Goal: Browse casually

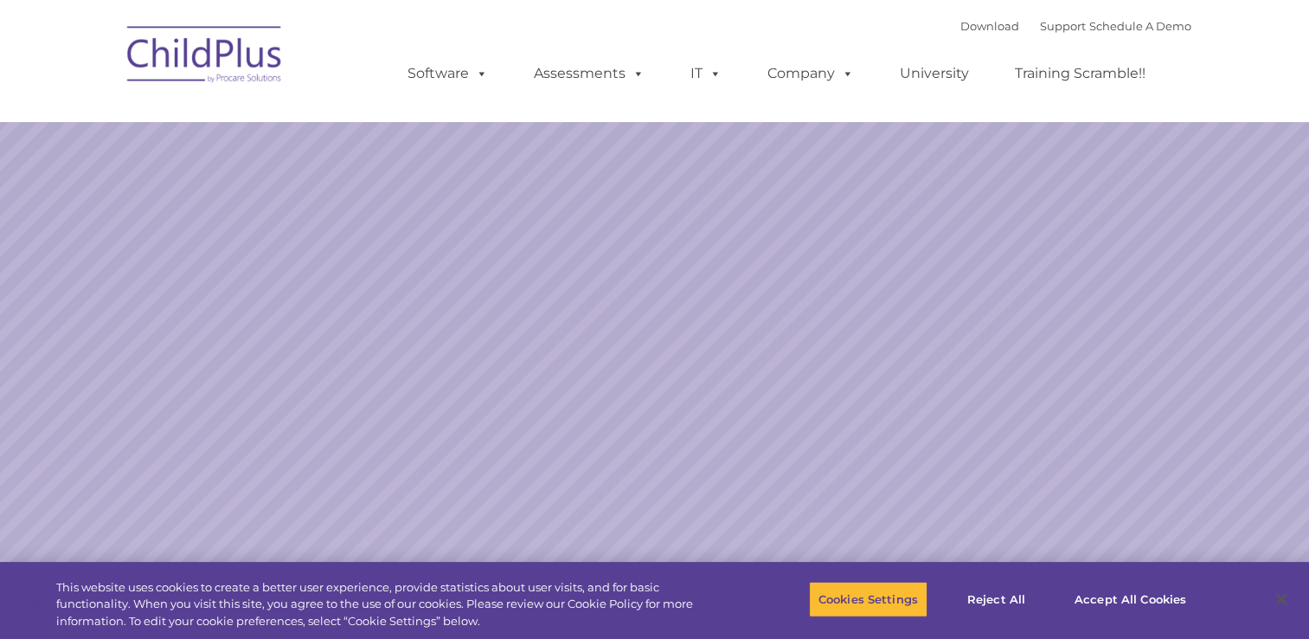
select select "MEDIUM"
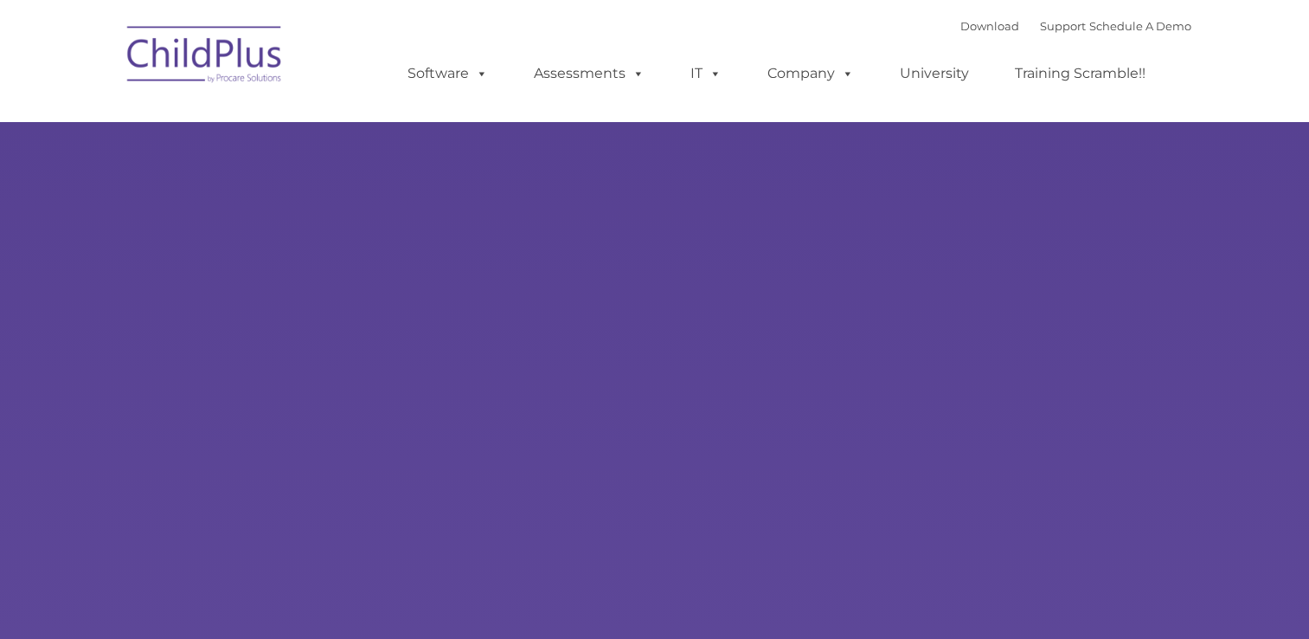
type input ""
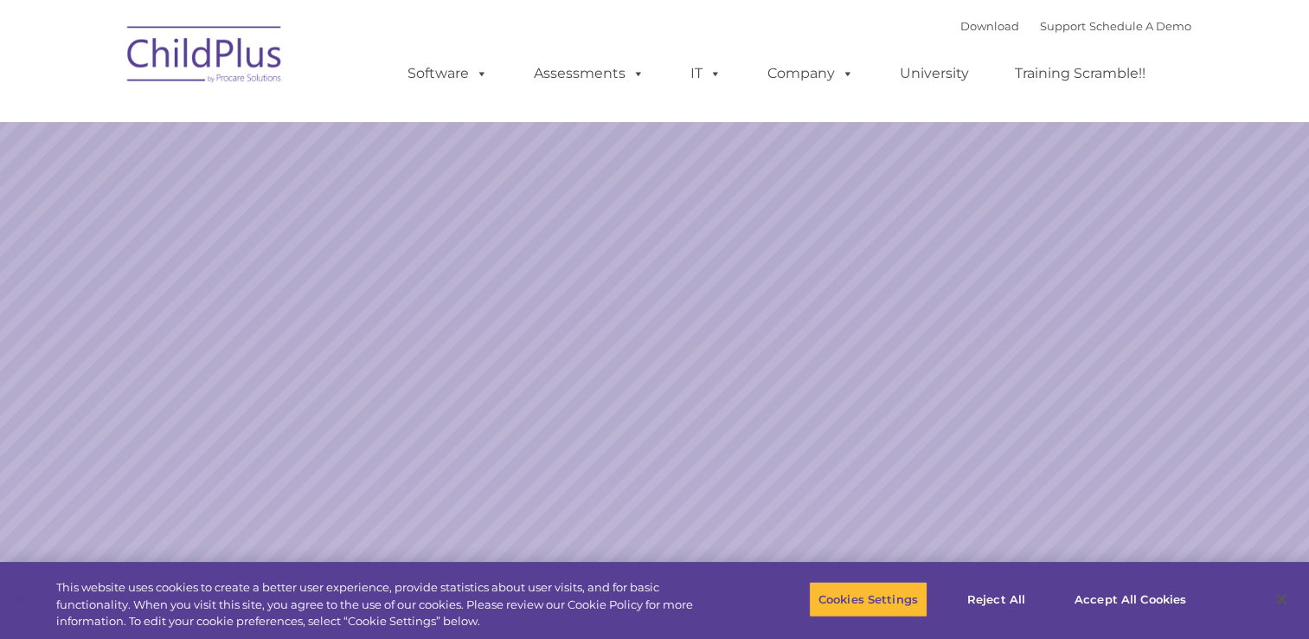
select select "MEDIUM"
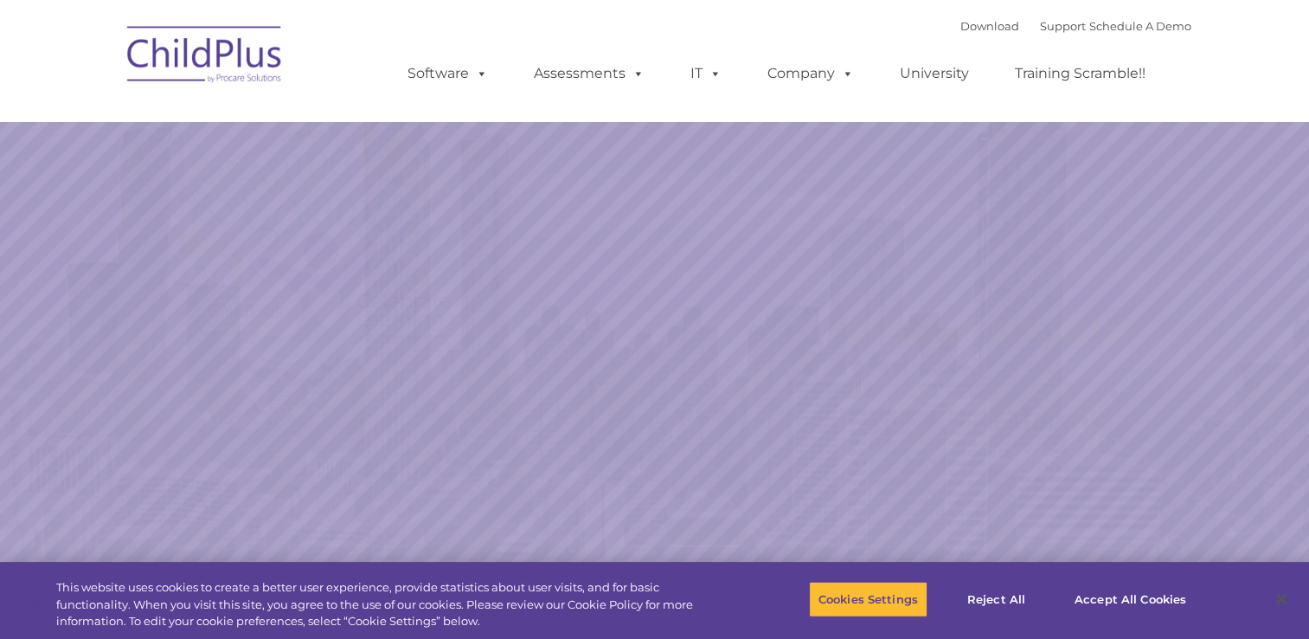
select select "MEDIUM"
